Goal: Information Seeking & Learning: Learn about a topic

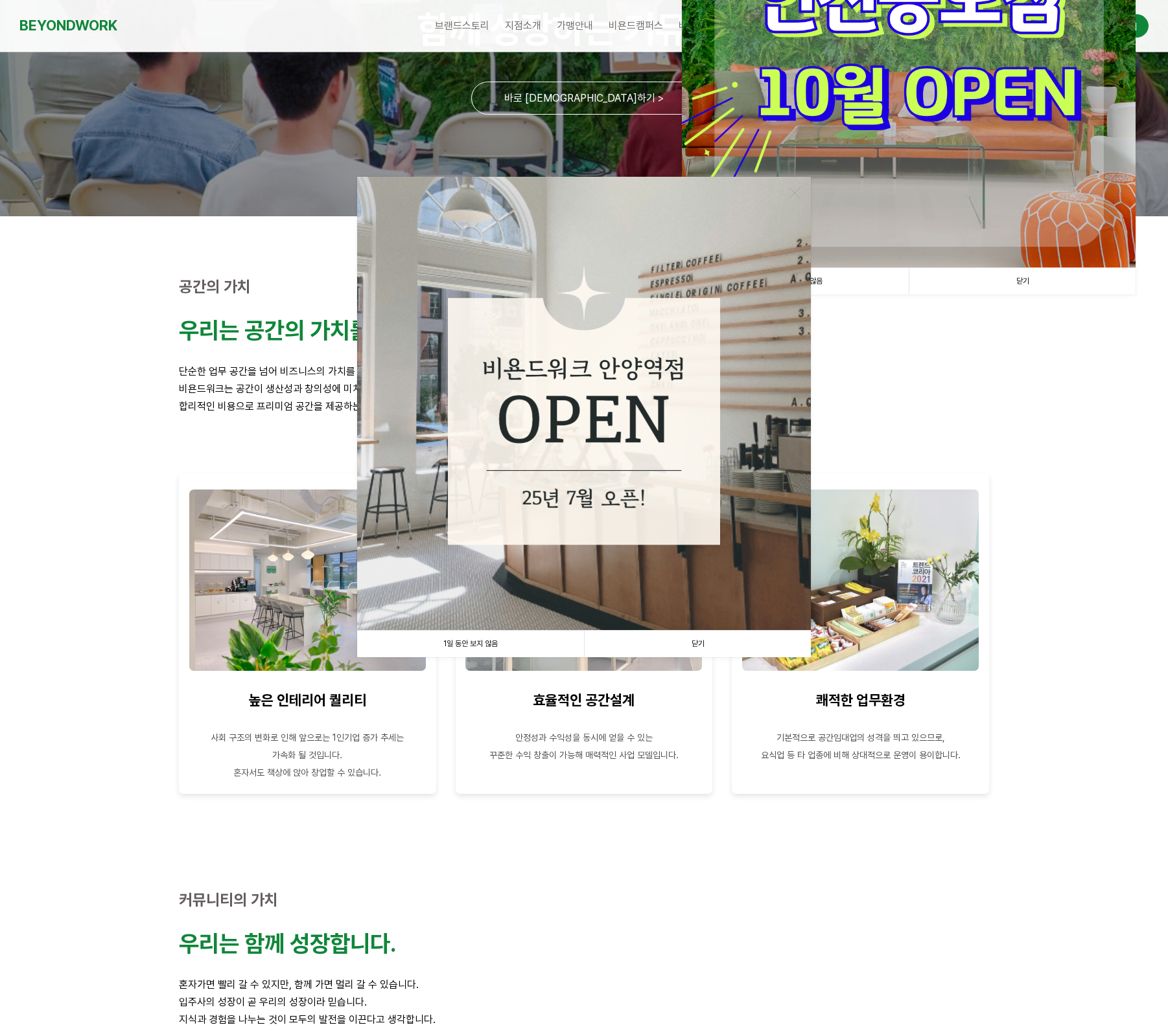
scroll to position [204, 0]
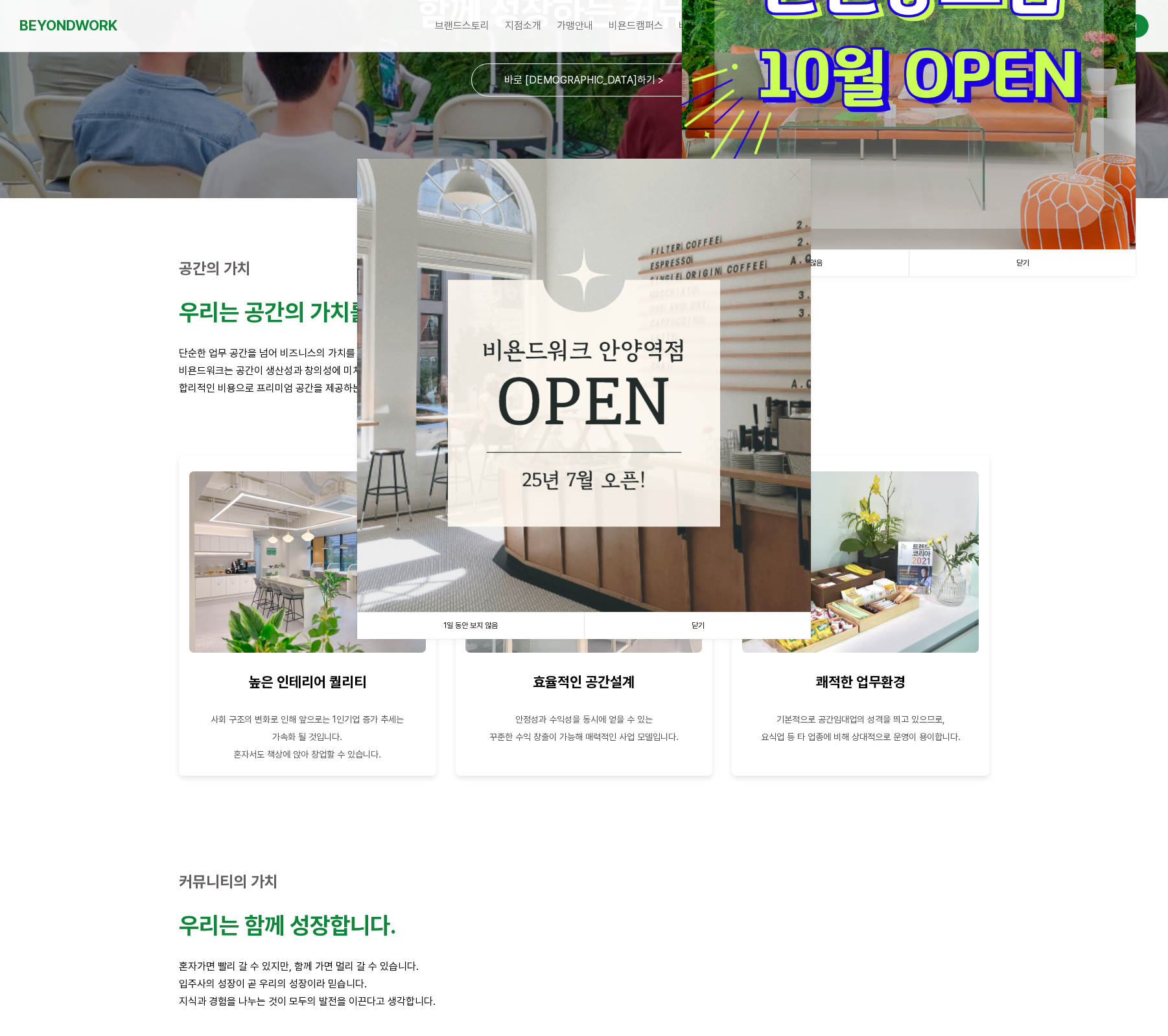
click at [478, 628] on link "1일 동안 보지 않음" at bounding box center [470, 626] width 227 height 27
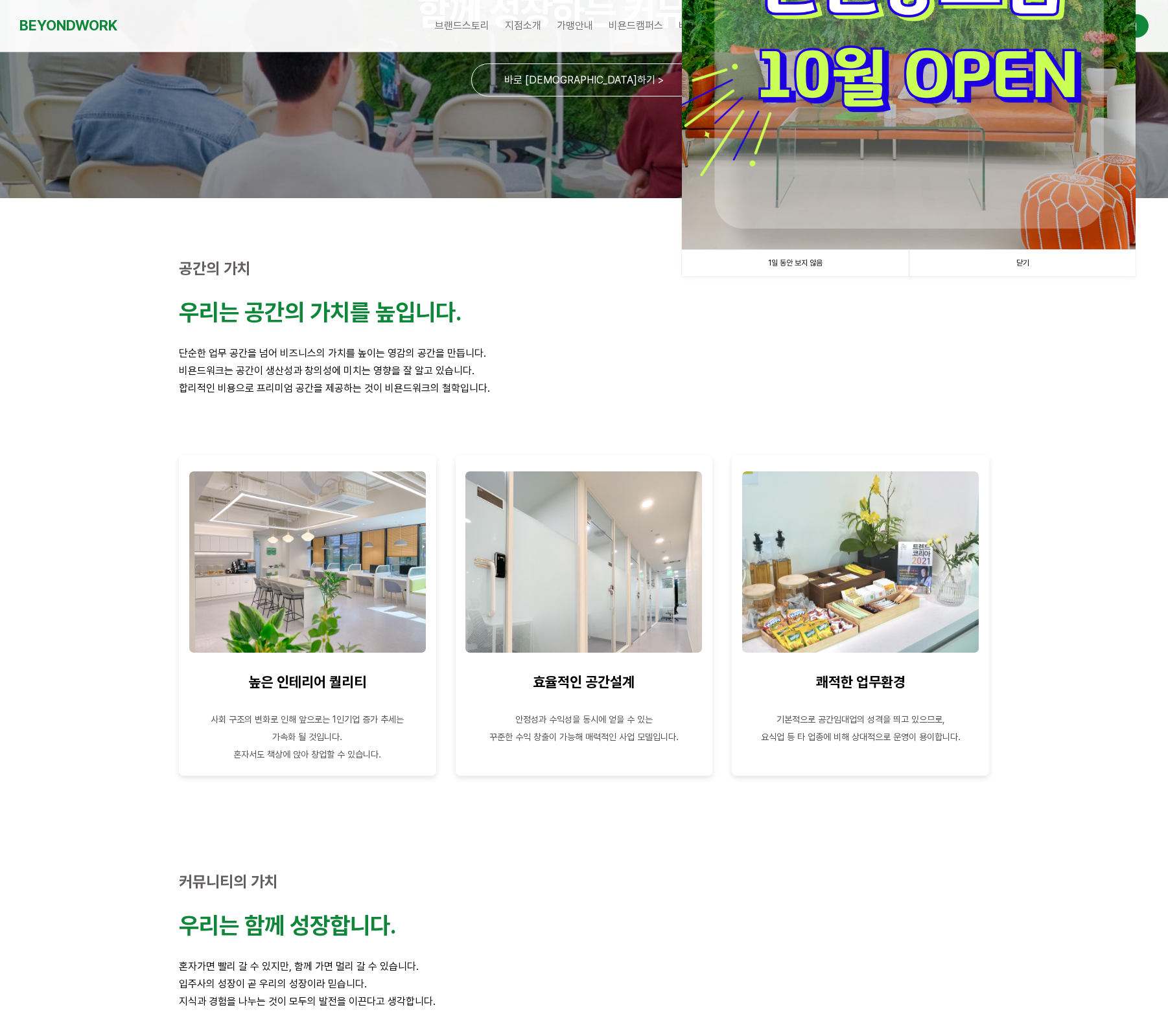
click at [787, 267] on link "1일 동안 보지 않음" at bounding box center [795, 263] width 227 height 27
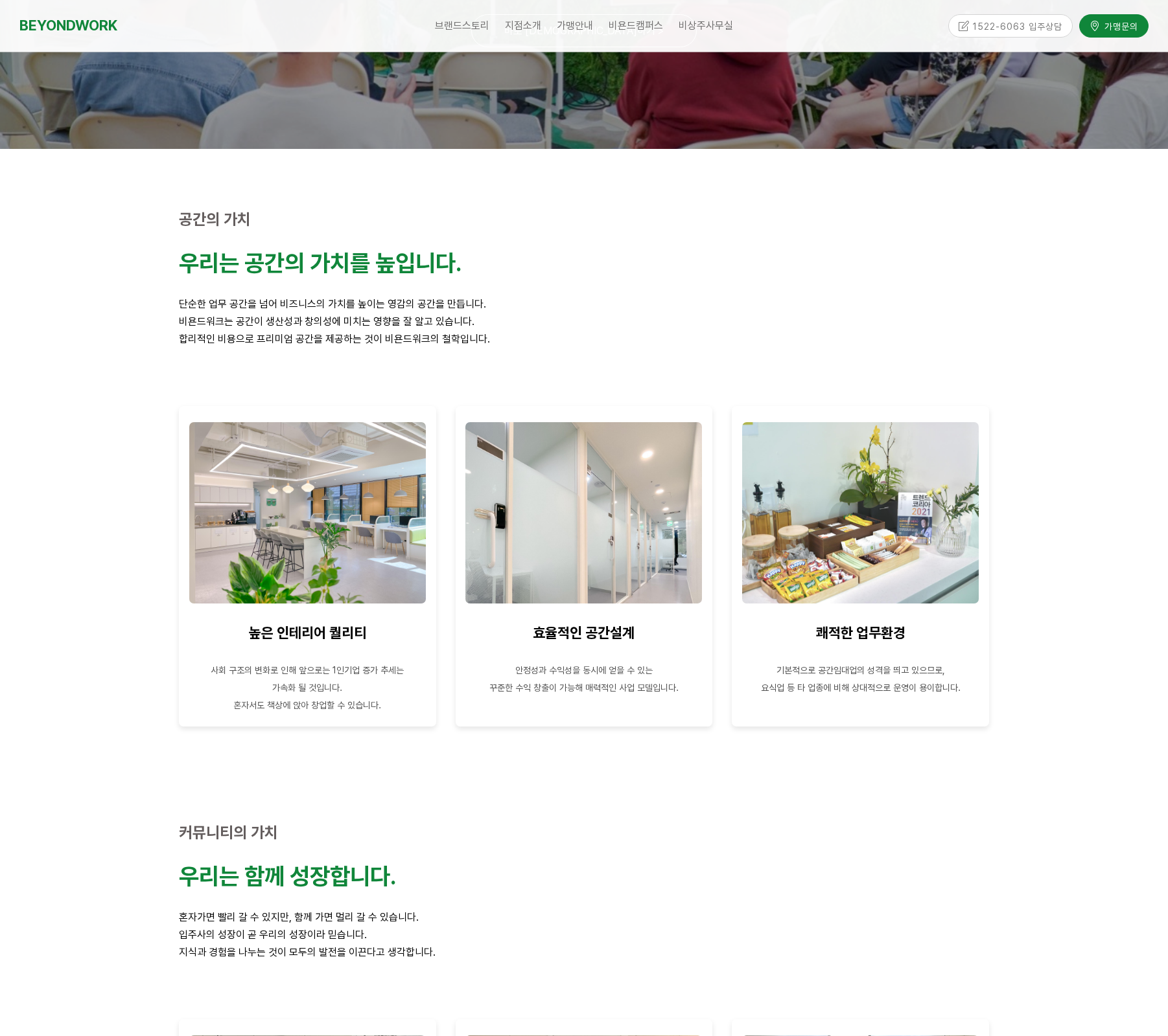
scroll to position [0, 0]
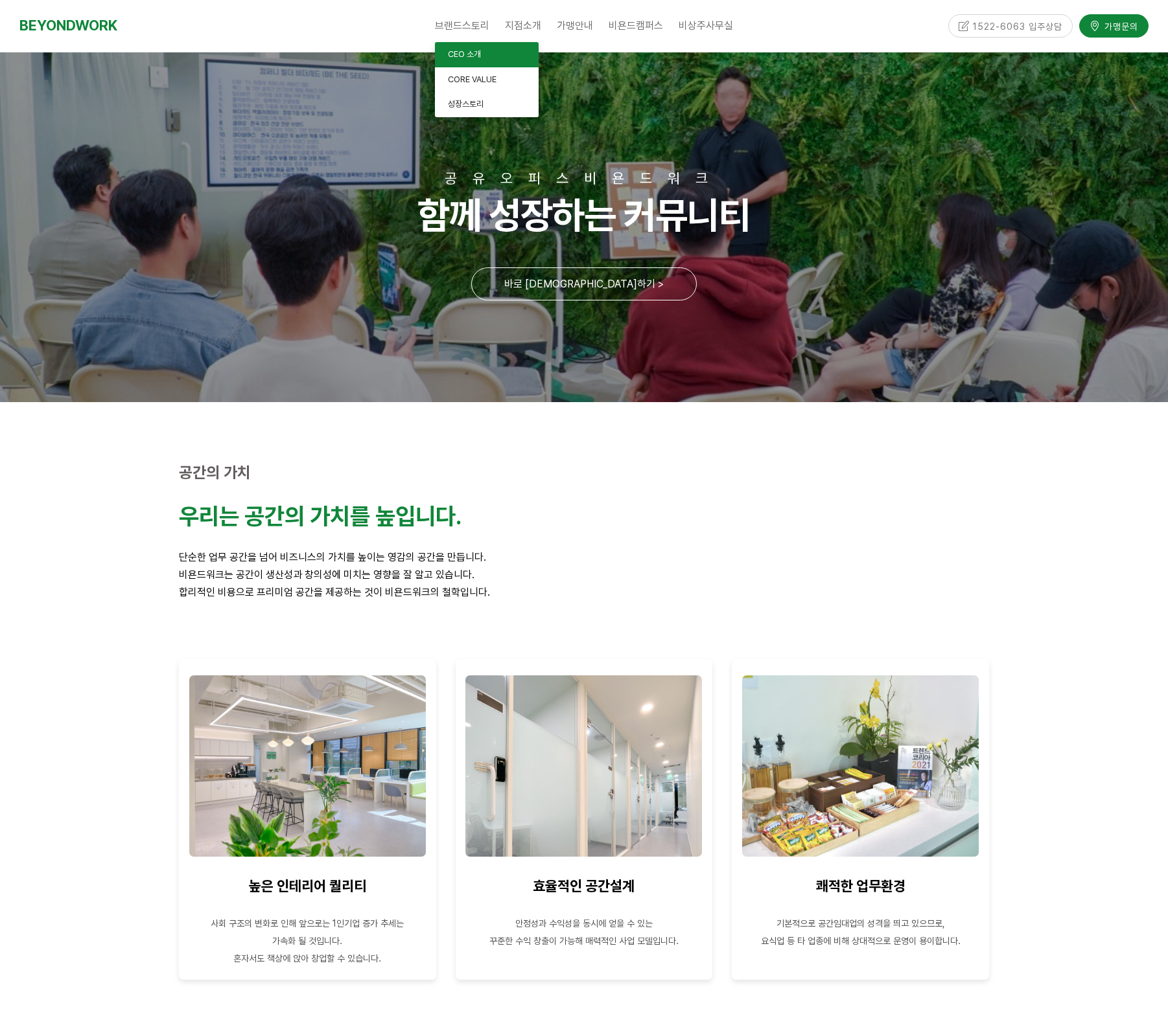
click at [462, 58] on span "CEO 소개" at bounding box center [465, 54] width 33 height 10
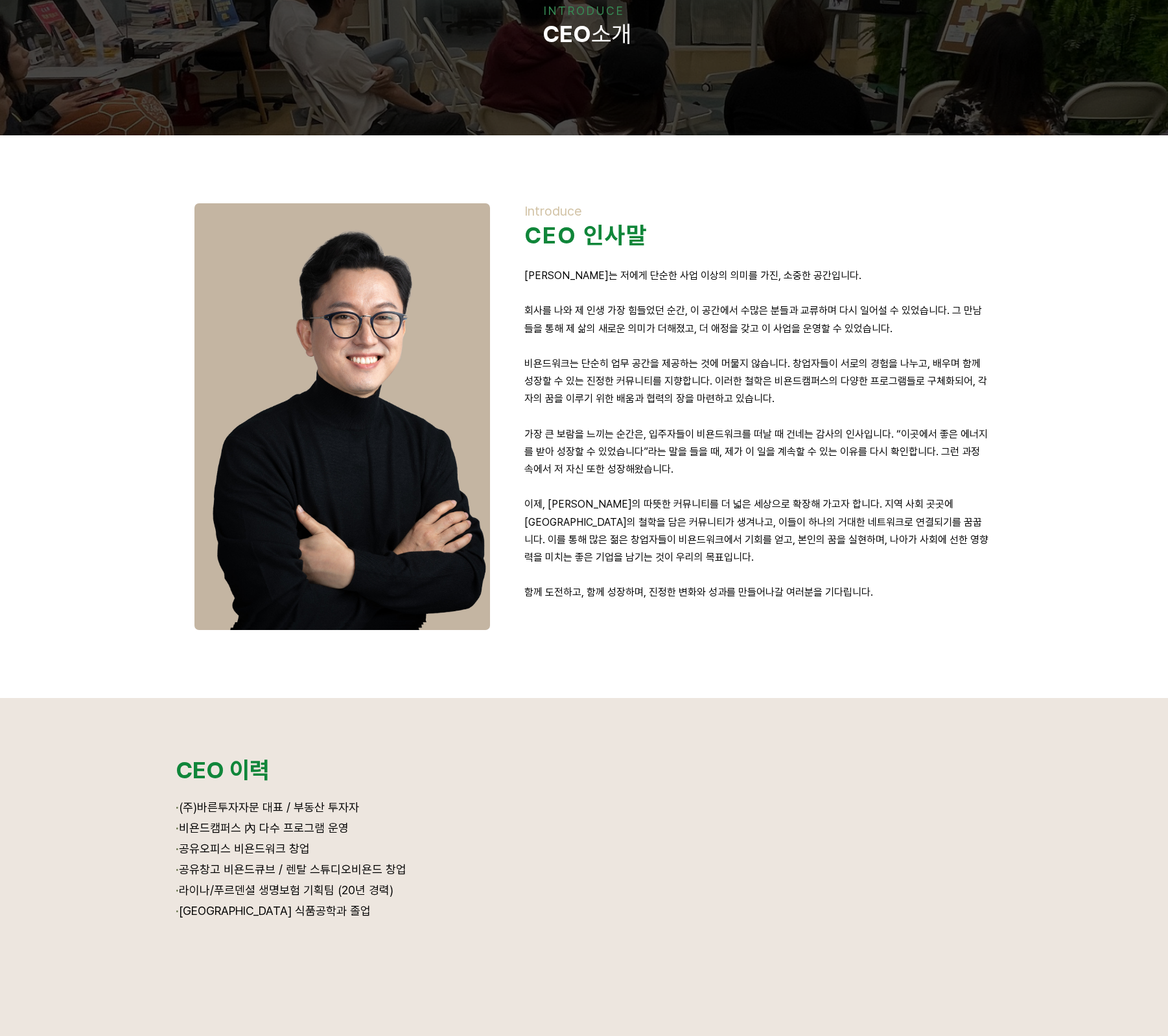
scroll to position [258, 0]
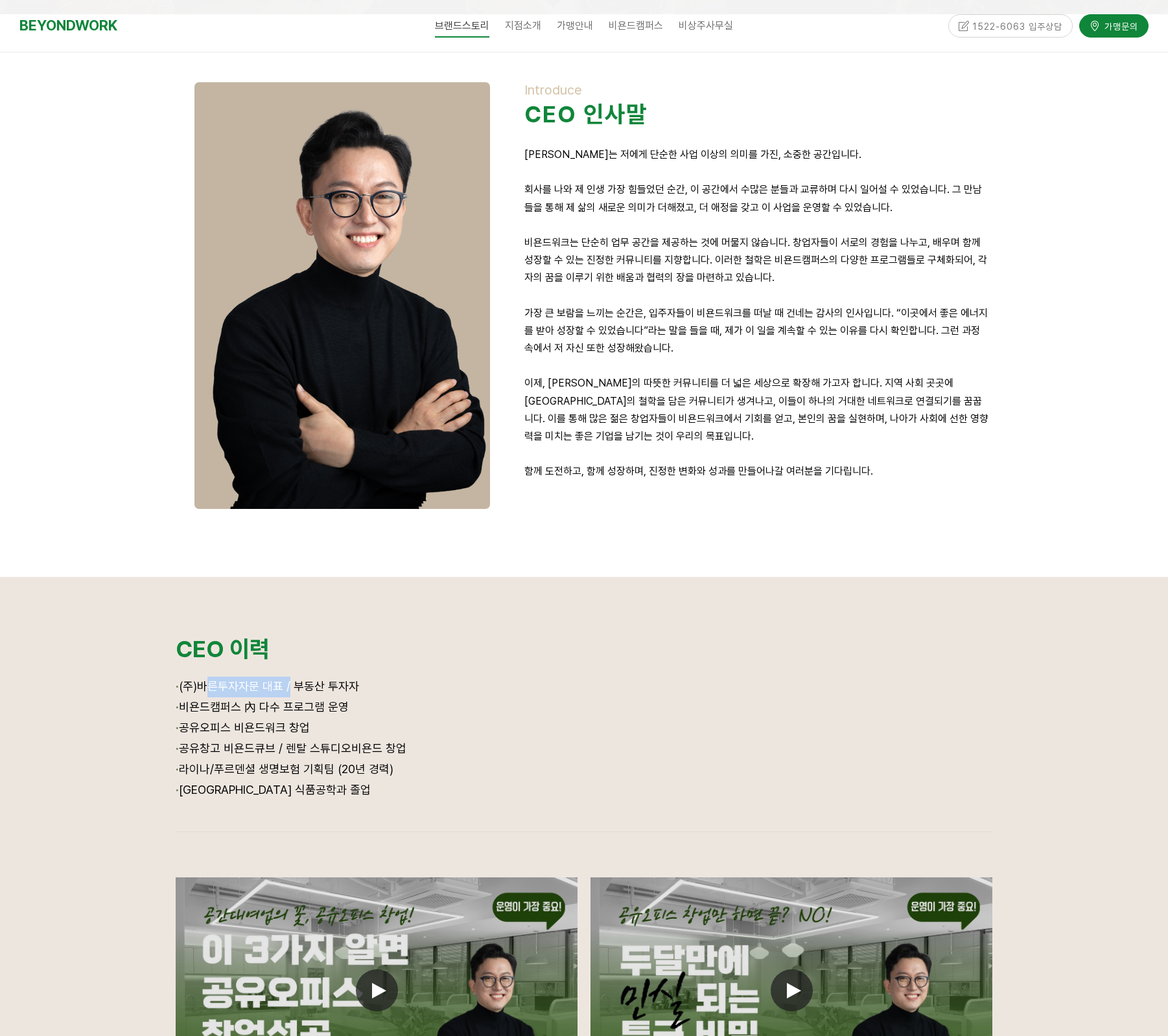
drag, startPoint x: 201, startPoint y: 689, endPoint x: 287, endPoint y: 688, distance: 86.0
click at [287, 688] on span "(주)바른투자자문 대표 / 부동산 투자자" at bounding box center [268, 686] width 180 height 14
drag, startPoint x: 285, startPoint y: 688, endPoint x: 208, endPoint y: 687, distance: 77.0
click at [208, 688] on span "(주)바른투자자문 대표 / 부동산 투자자" at bounding box center [268, 686] width 180 height 14
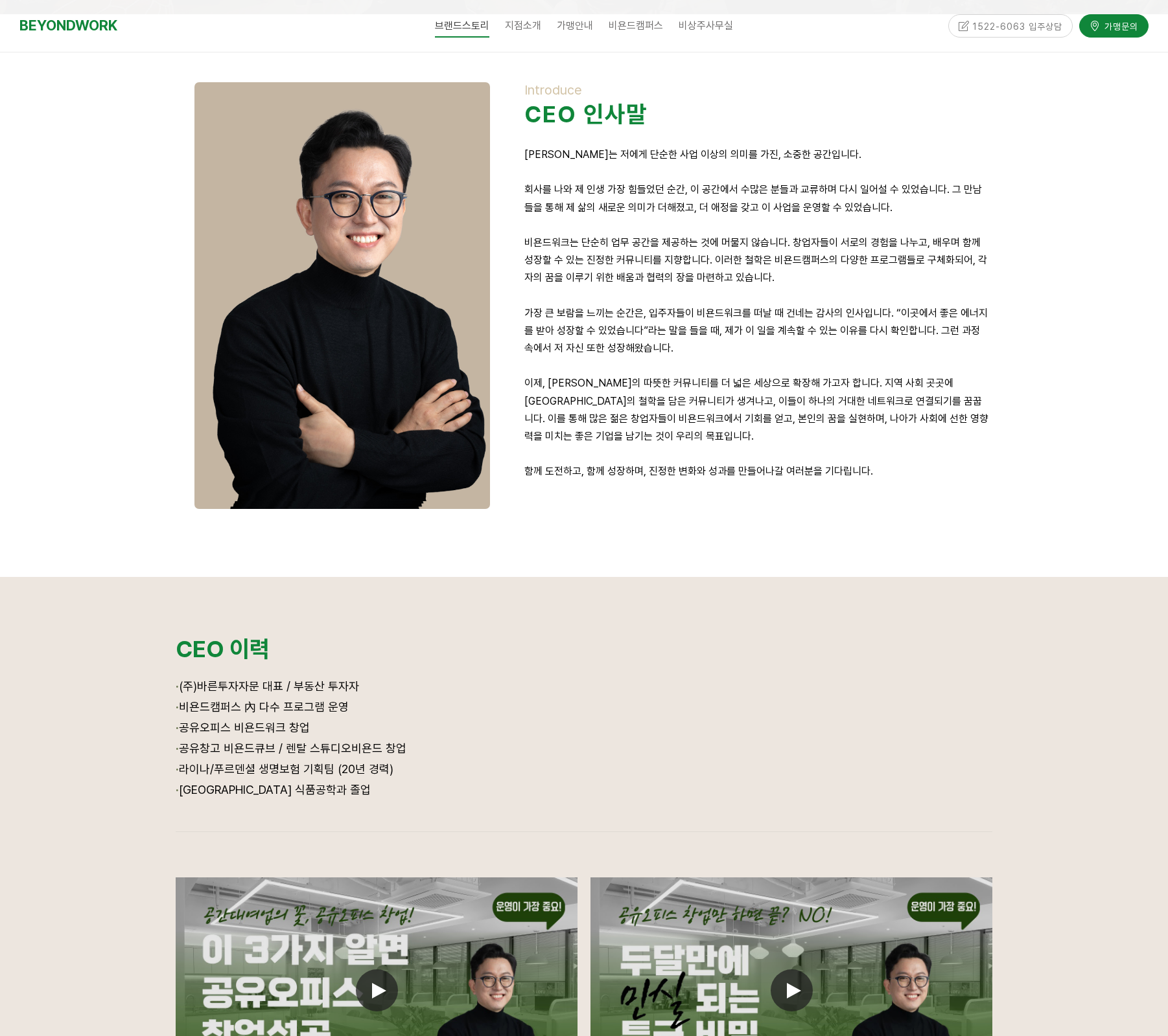
click at [425, 683] on p "· (주)바른투자자문 대표 / 부동산 투자자" at bounding box center [584, 686] width 816 height 21
click at [584, 75] on span "공유오피스 전망" at bounding box center [595, 80] width 52 height 10
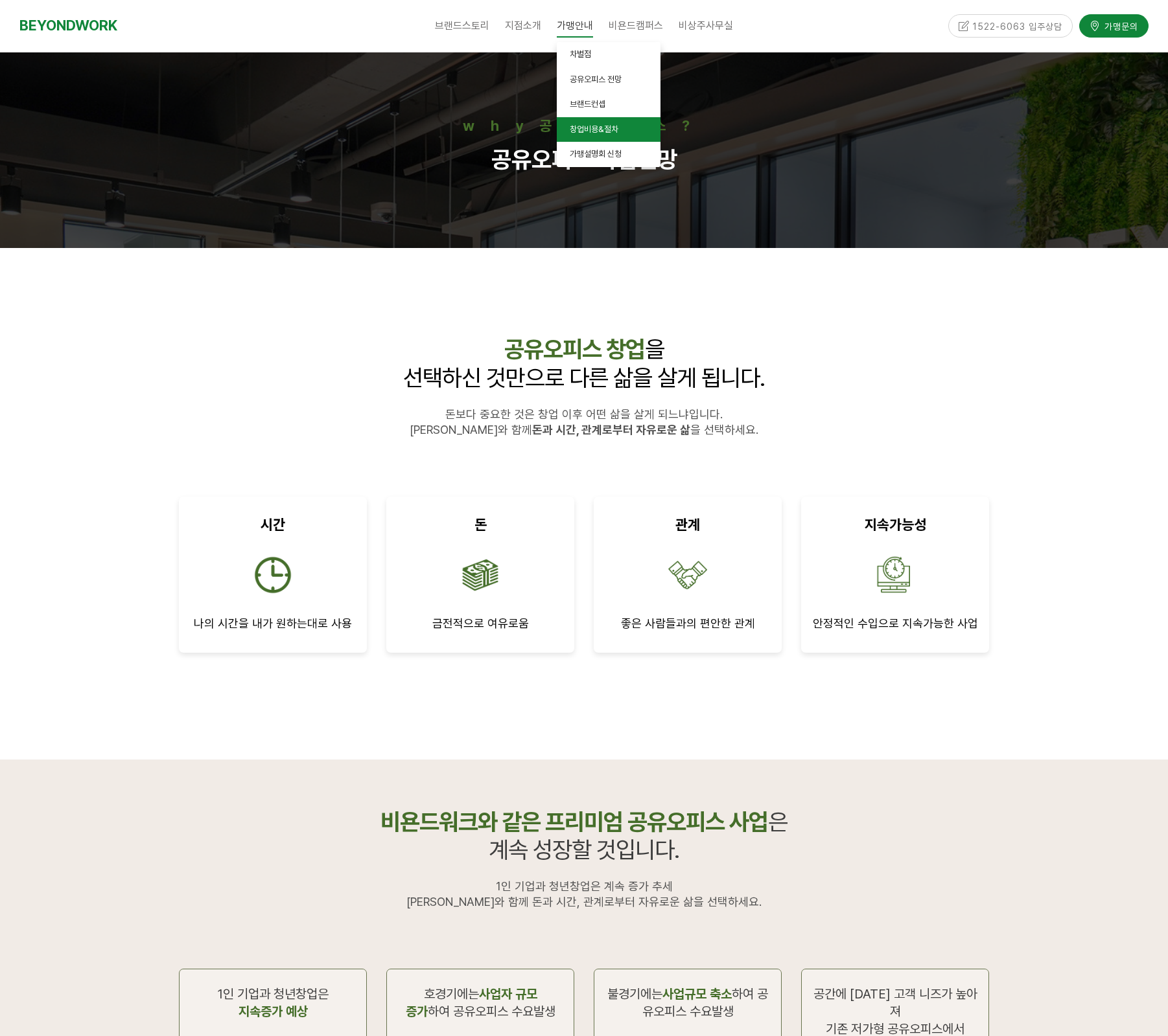
click at [601, 128] on span "창업비용&절차" at bounding box center [593, 130] width 48 height 10
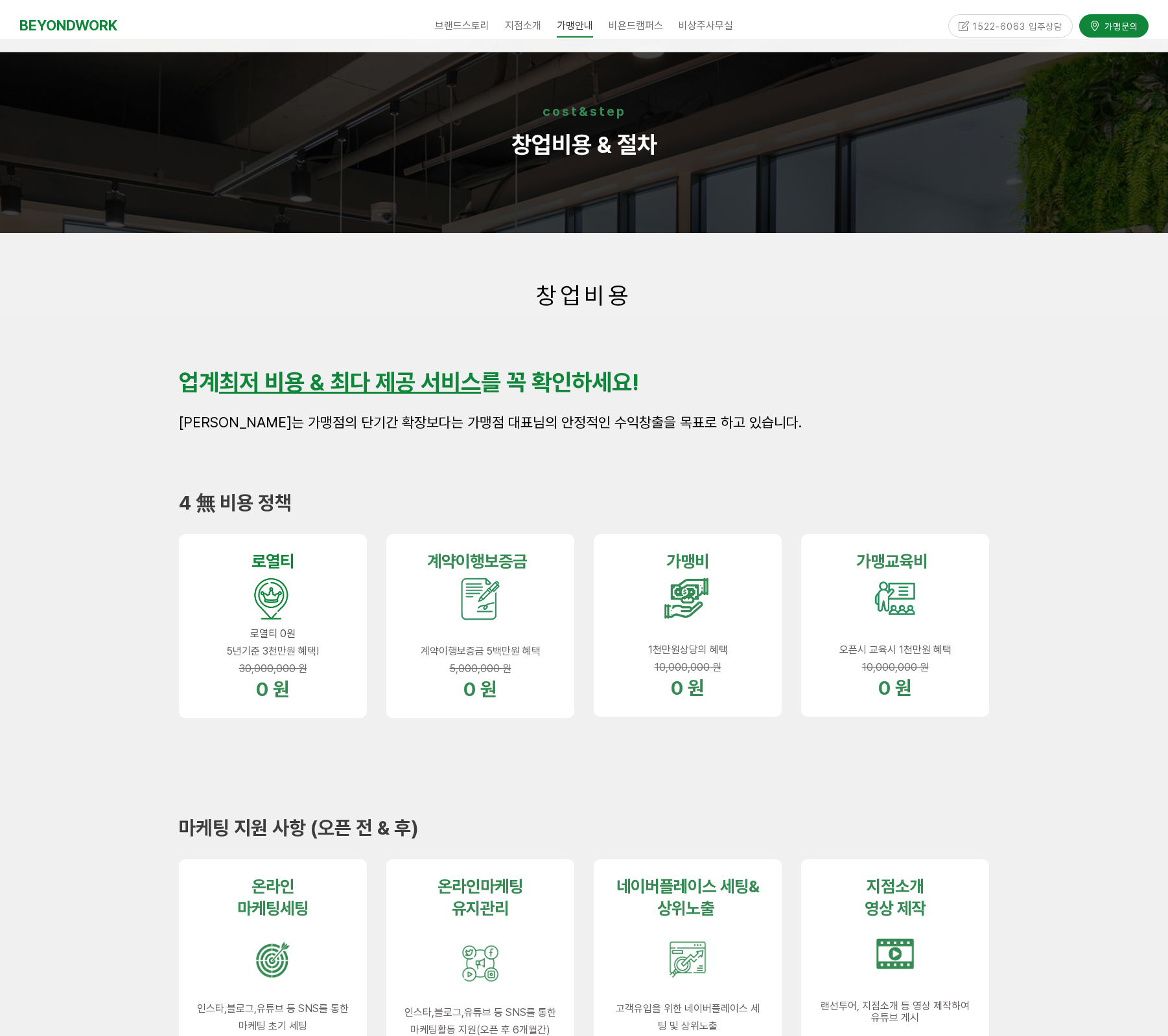
scroll to position [15, 0]
drag, startPoint x: 316, startPoint y: 378, endPoint x: 465, endPoint y: 378, distance: 149.0
click at [465, 378] on u "최저 비용 & 최다 제공 서비스" at bounding box center [350, 382] width 262 height 27
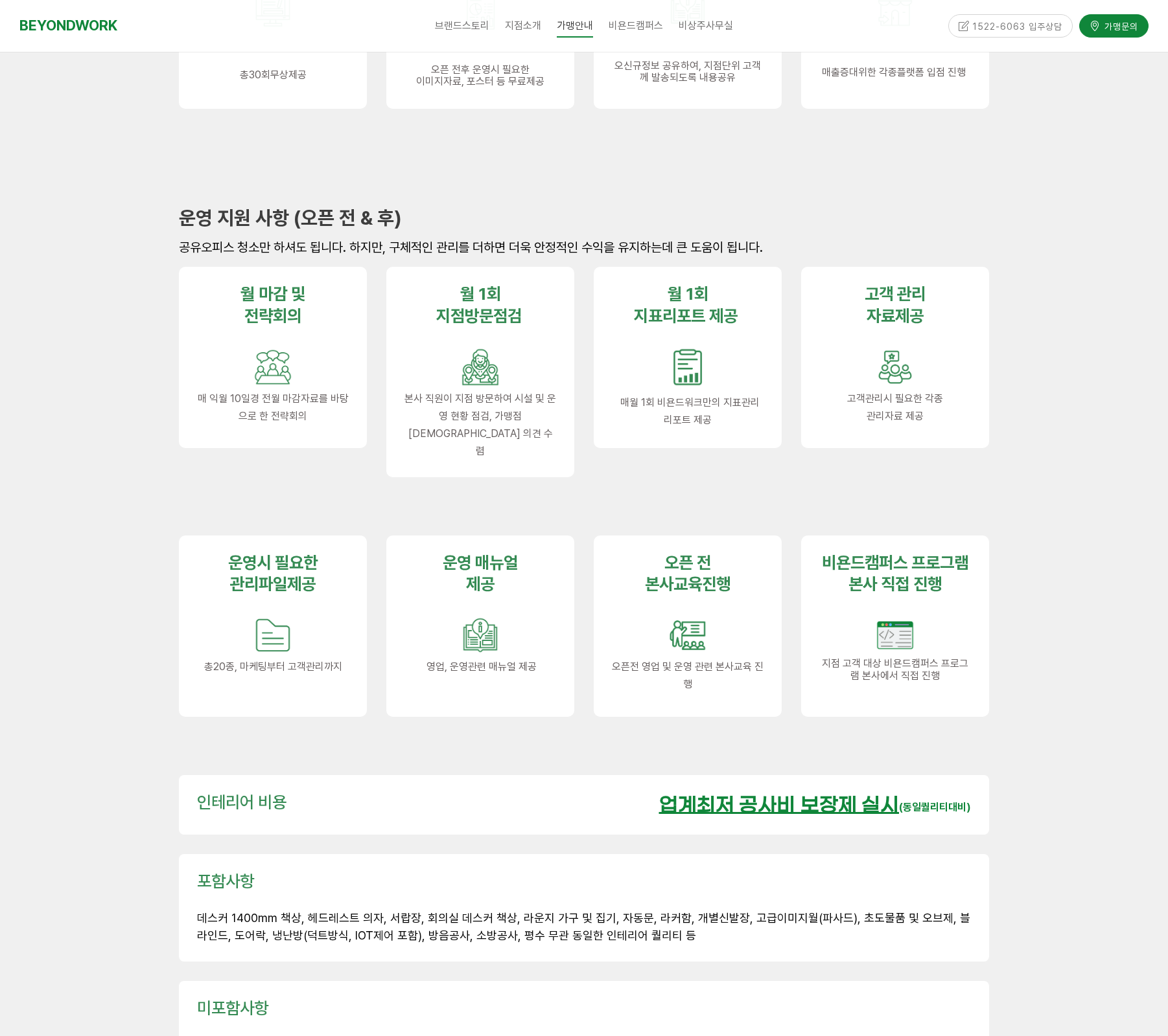
scroll to position [1315, 0]
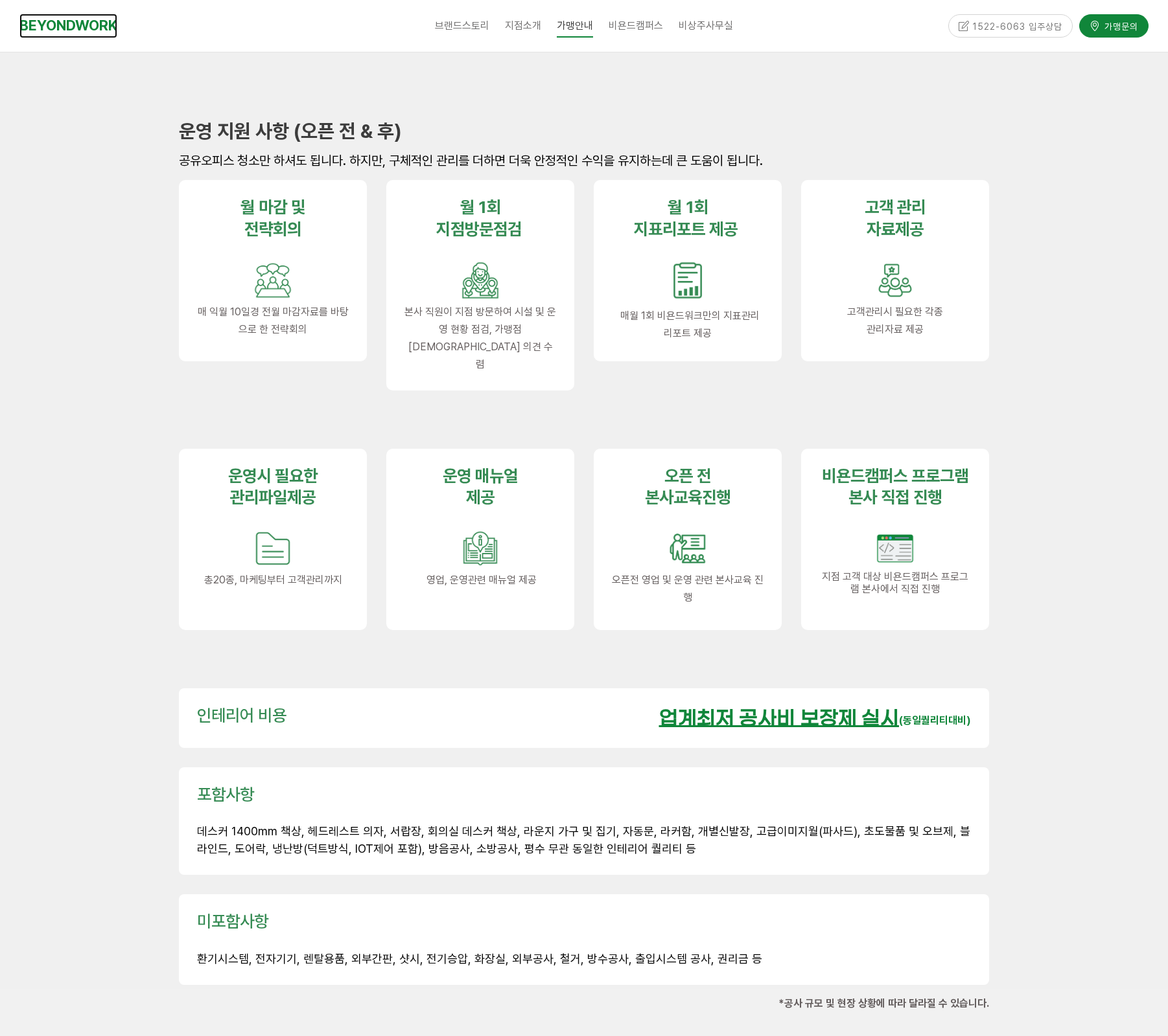
click at [70, 33] on link "BEYONDWORK" at bounding box center [69, 26] width 98 height 24
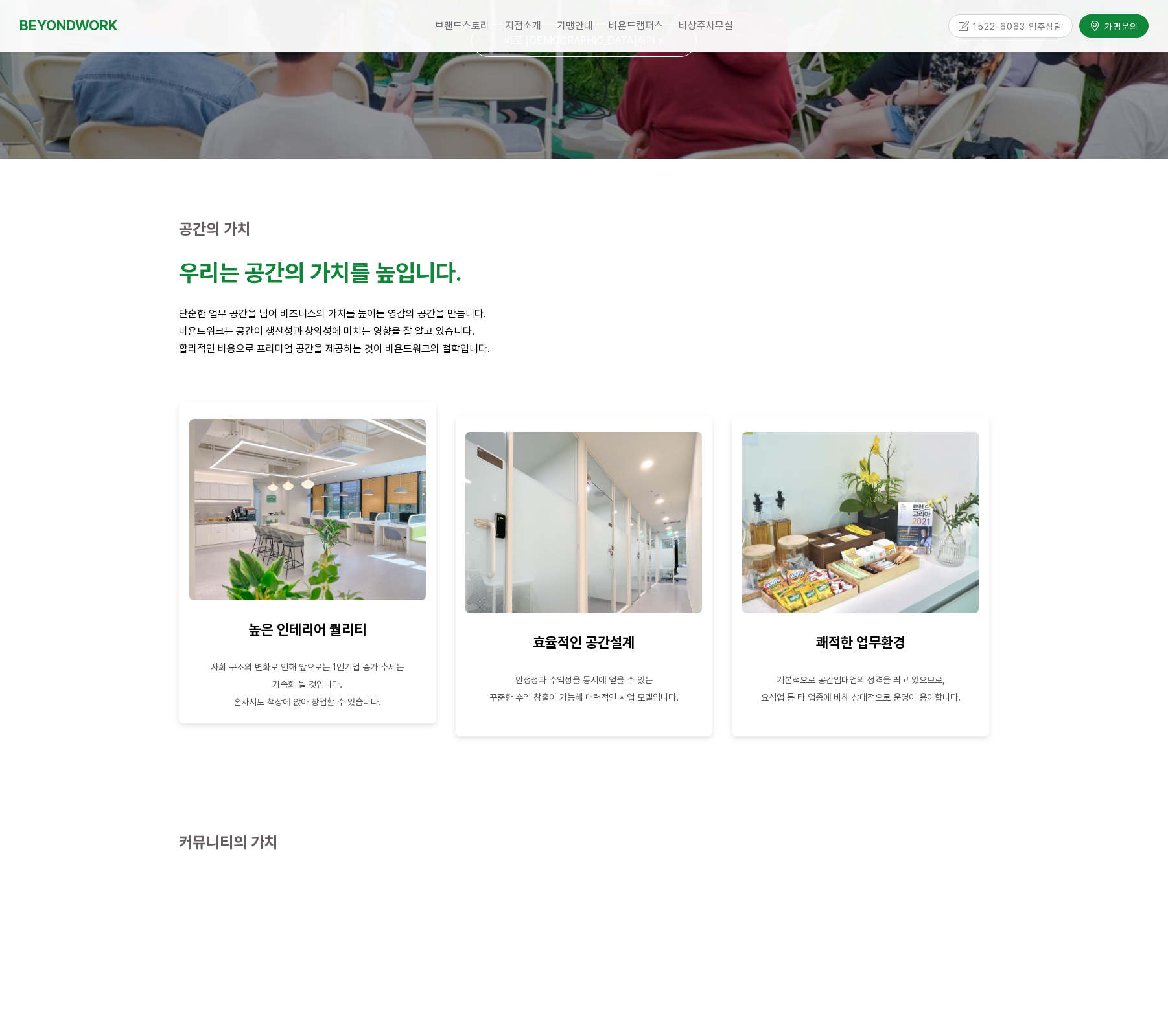
scroll to position [629, 0]
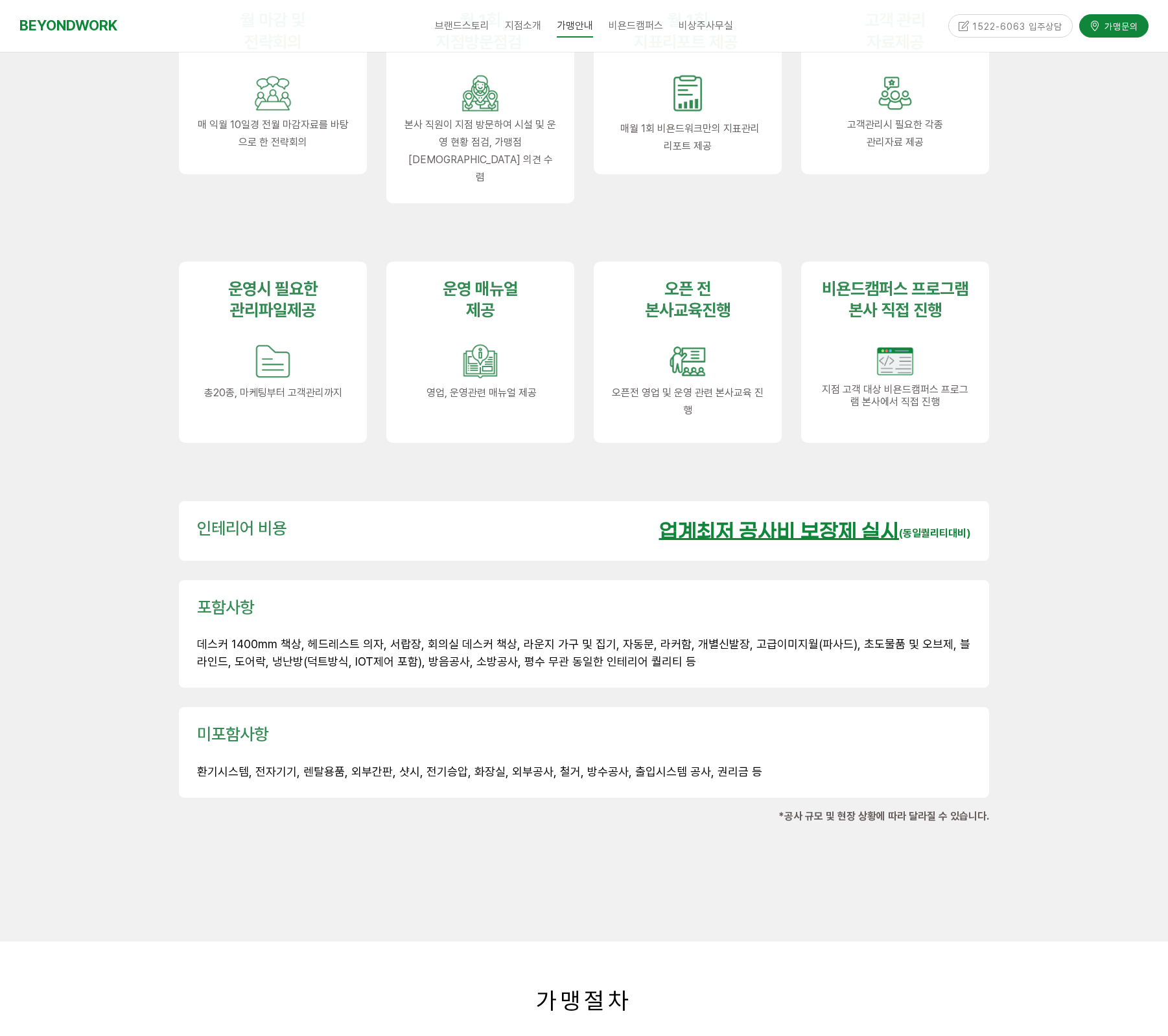
scroll to position [1764, 0]
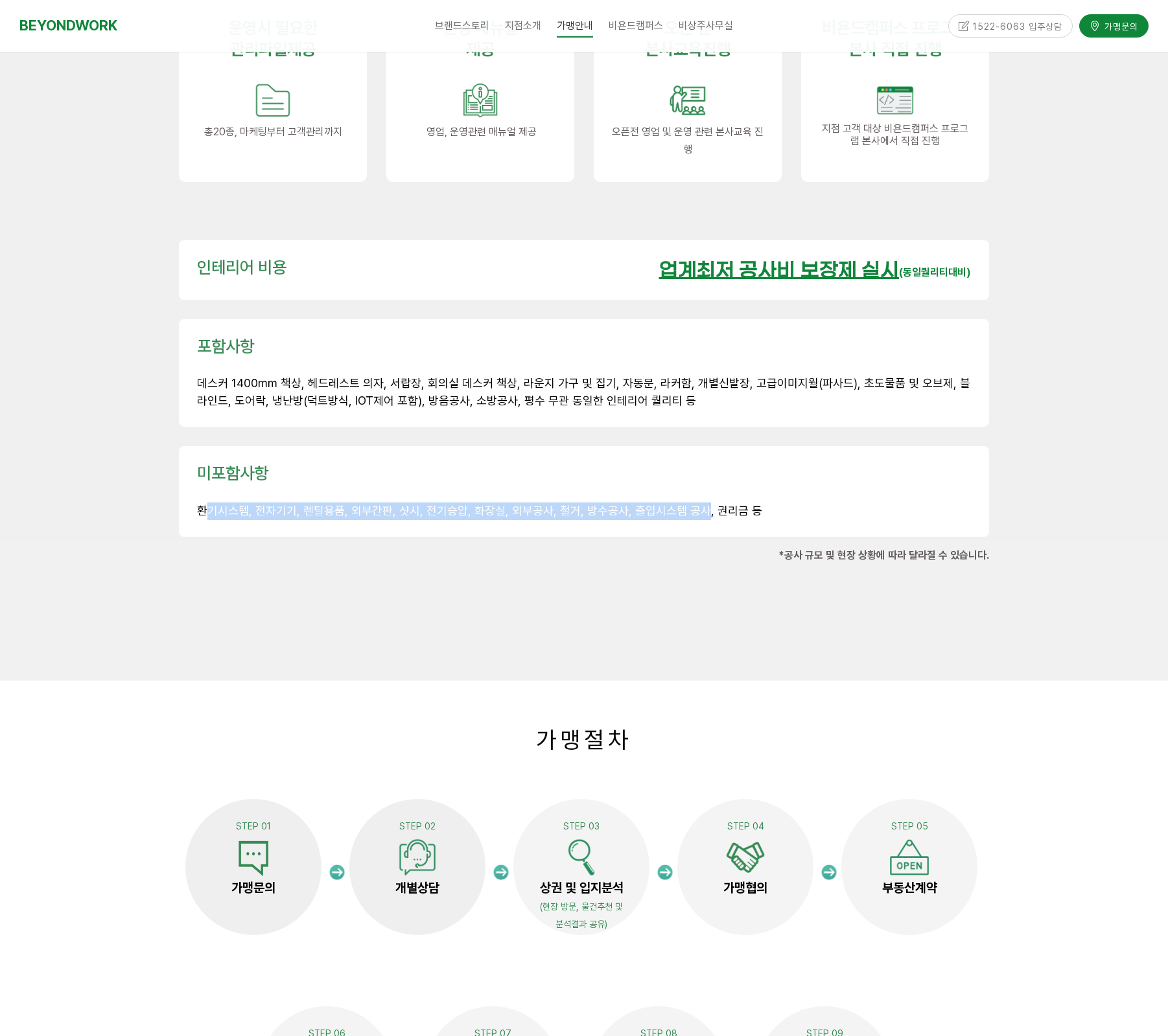
drag, startPoint x: 202, startPoint y: 480, endPoint x: 689, endPoint y: 490, distance: 487.1
click at [689, 503] on p "환기시스템, 전자기기, 렌탈용품, 외부간판, 샷시, 전기승압, 화장실, 외부공사, 철거, 방수공사, 출입시스템 공사, 권리금 등" at bounding box center [584, 512] width 774 height 18
click at [640, 492] on div "미포함사항 환기시스템, 전자기기, 렌탈용품, 외부간판, 샷시, 전기승압, 화장실, 외부공사, 철거, 방수공사, 출입시스템 공사, 권리금 등" at bounding box center [584, 492] width 810 height 90
drag, startPoint x: 622, startPoint y: 484, endPoint x: 691, endPoint y: 484, distance: 69.0
click at [691, 504] on span "환기시스템, 전자기기, 렌탈용품, 외부간판, 샷시, 전기승압, 화장실, 외부공사, 철거, 방수공사, 출입시스템 공사, 권리금 등" at bounding box center [479, 511] width 565 height 14
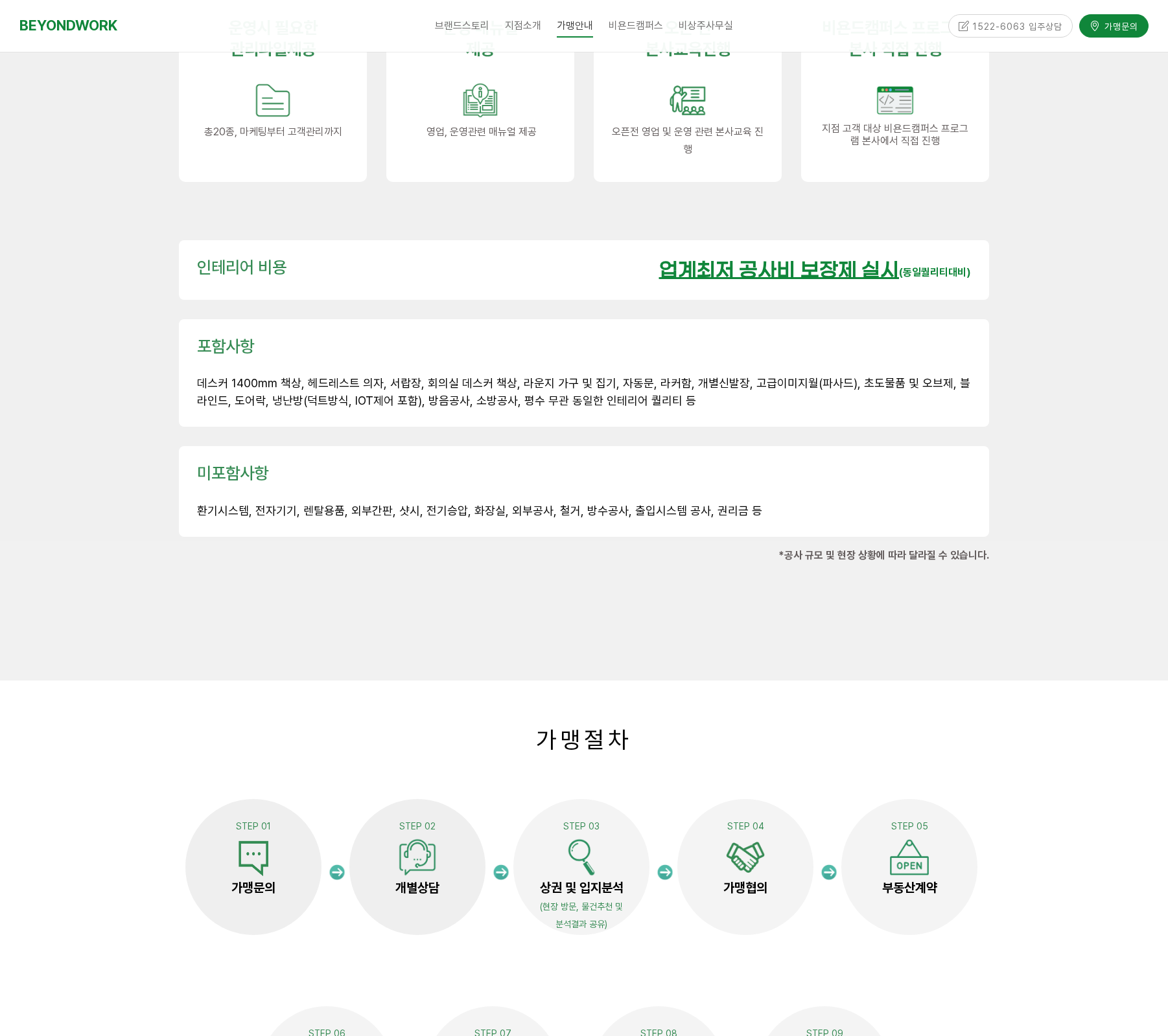
click at [660, 565] on div at bounding box center [584, 584] width 829 height 39
drag, startPoint x: 620, startPoint y: 483, endPoint x: 695, endPoint y: 484, distance: 75.0
click at [695, 504] on span "환기시스템, 전자기기, 렌탈용품, 외부간판, 샷시, 전기승압, 화장실, 외부공사, 철거, 방수공사, 출입시스템 공사, 권리금 등" at bounding box center [479, 511] width 565 height 14
click at [639, 547] on p "*공사 규모 및 현장 상황에 따라 달라질 수 있습니다." at bounding box center [584, 556] width 810 height 18
drag, startPoint x: 286, startPoint y: 484, endPoint x: 347, endPoint y: 483, distance: 61.0
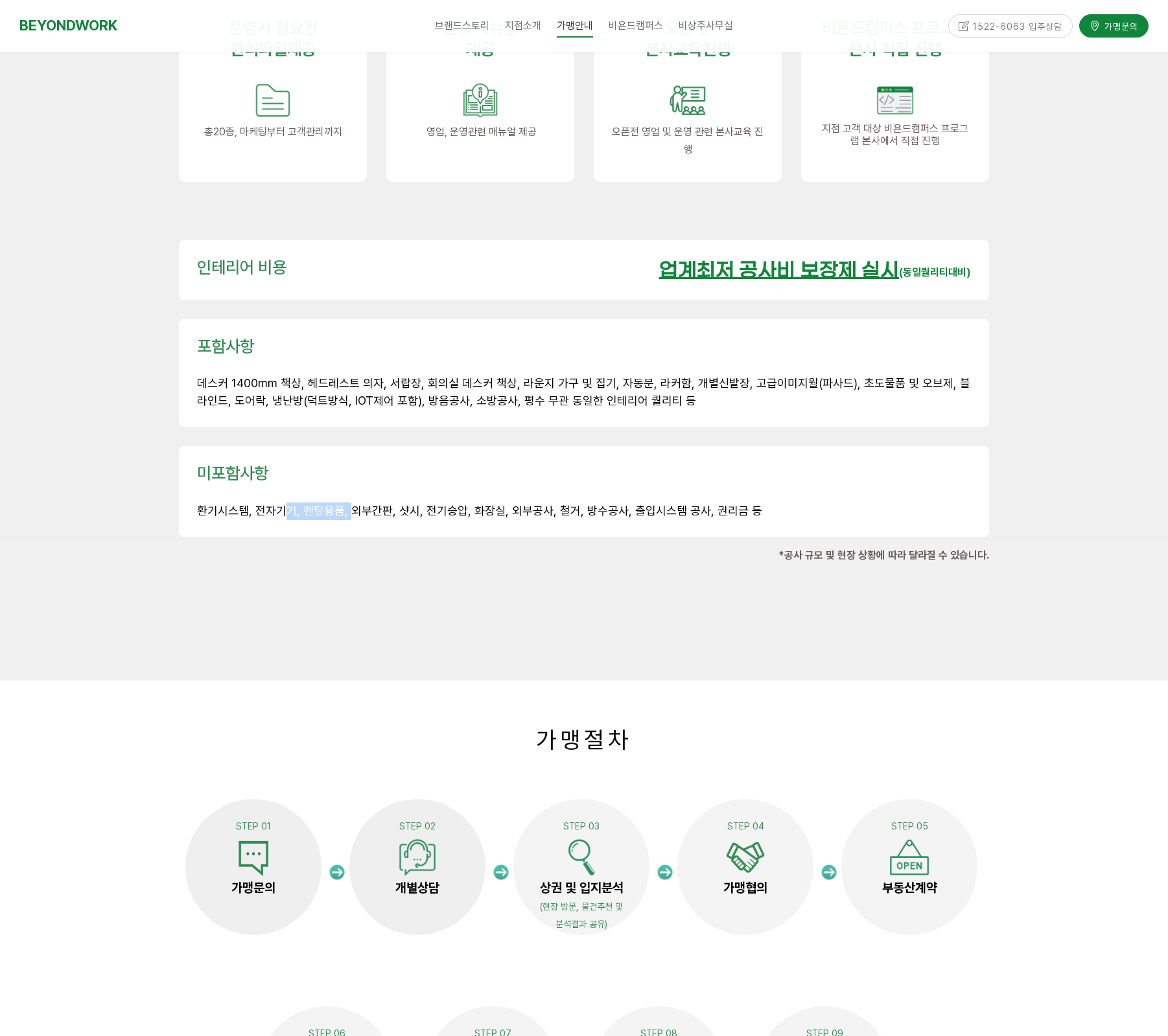
click at [347, 504] on span "환기시스템, 전자기기, 렌탈용품, 외부간판, 샷시, 전기승압, 화장실, 외부공사, 철거, 방수공사, 출입시스템 공사, 권리금 등" at bounding box center [479, 511] width 565 height 14
click at [356, 565] on div at bounding box center [584, 584] width 829 height 39
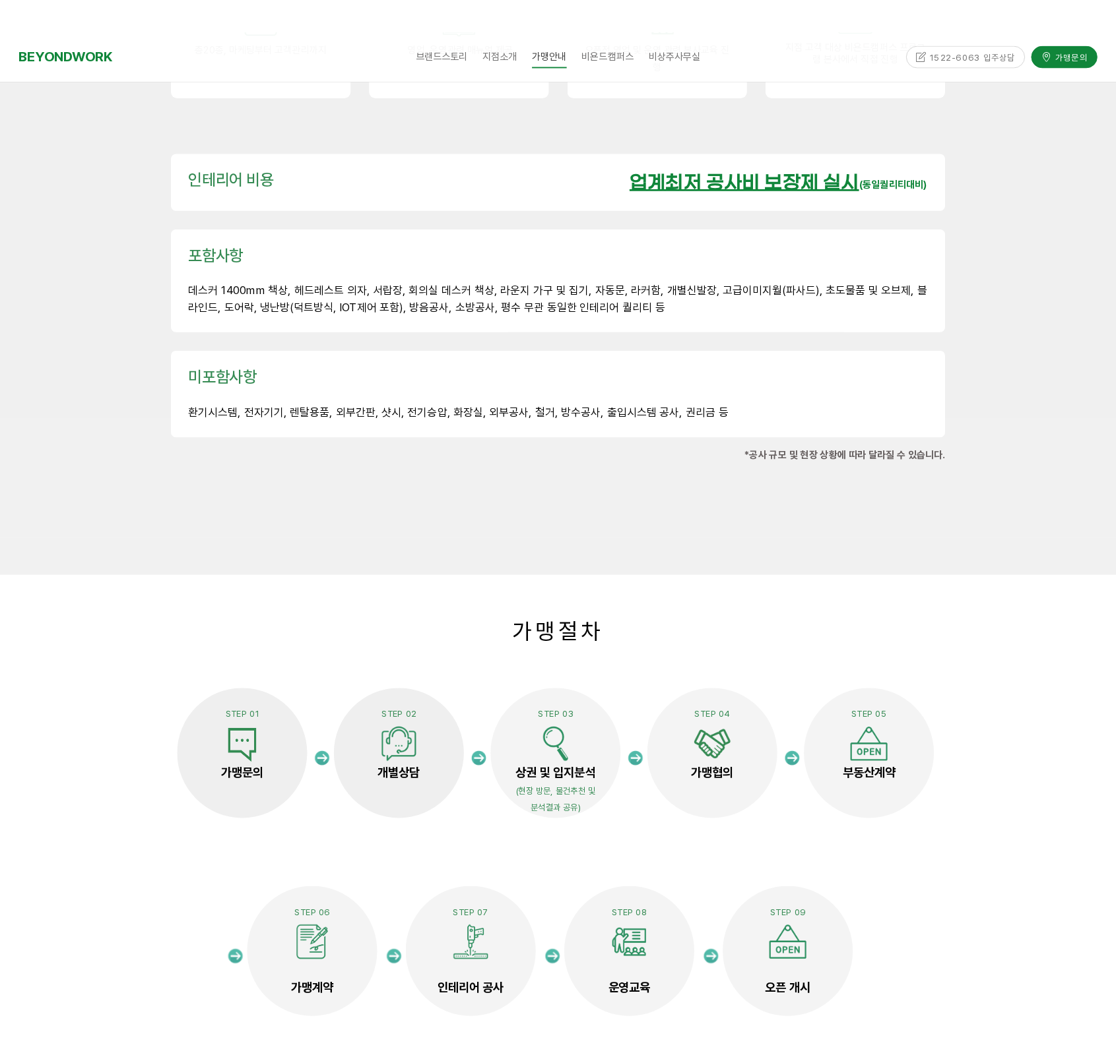
scroll to position [2158, 0]
